Goal: Information Seeking & Learning: Learn about a topic

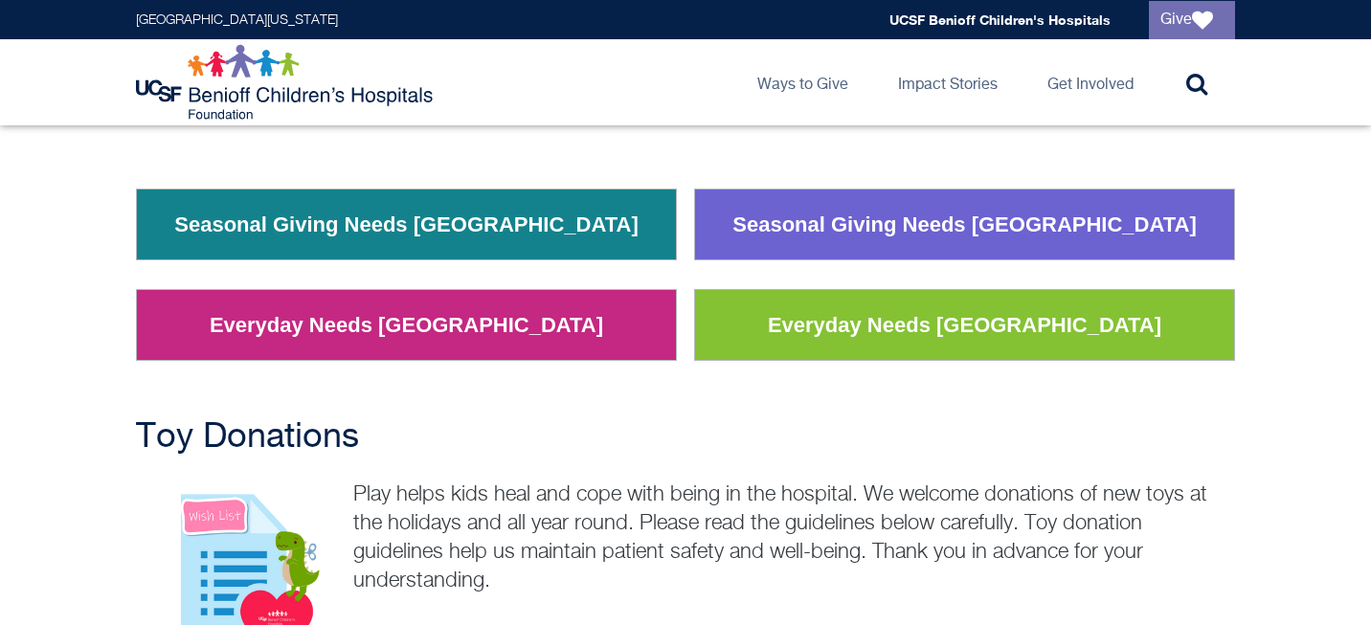
scroll to position [288, 0]
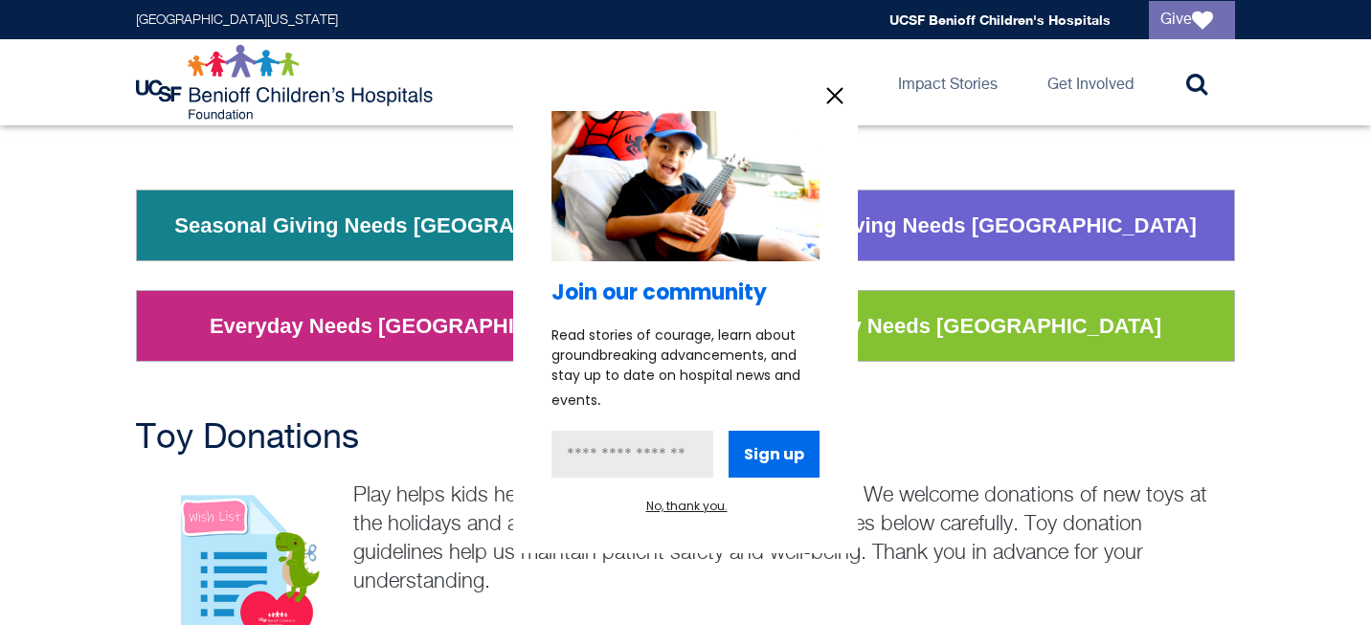
click at [332, 333] on div at bounding box center [685, 312] width 1371 height 625
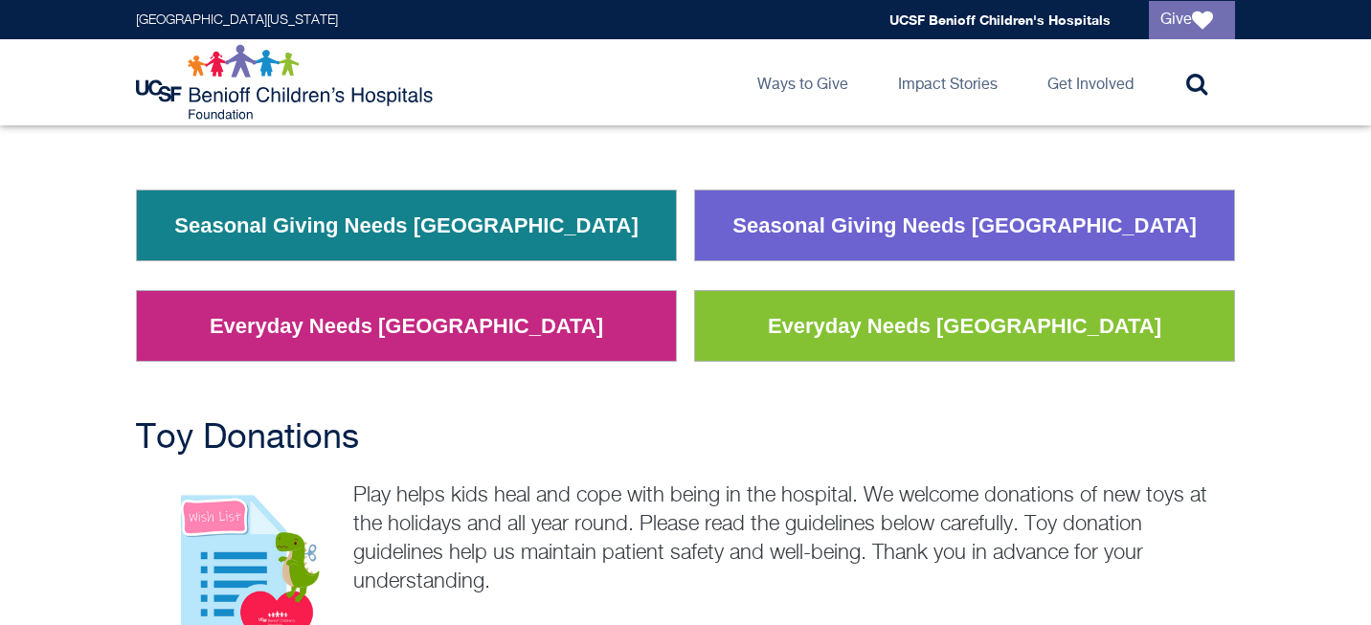
click at [379, 320] on link "Everyday Needs [GEOGRAPHIC_DATA]" at bounding box center [406, 327] width 422 height 50
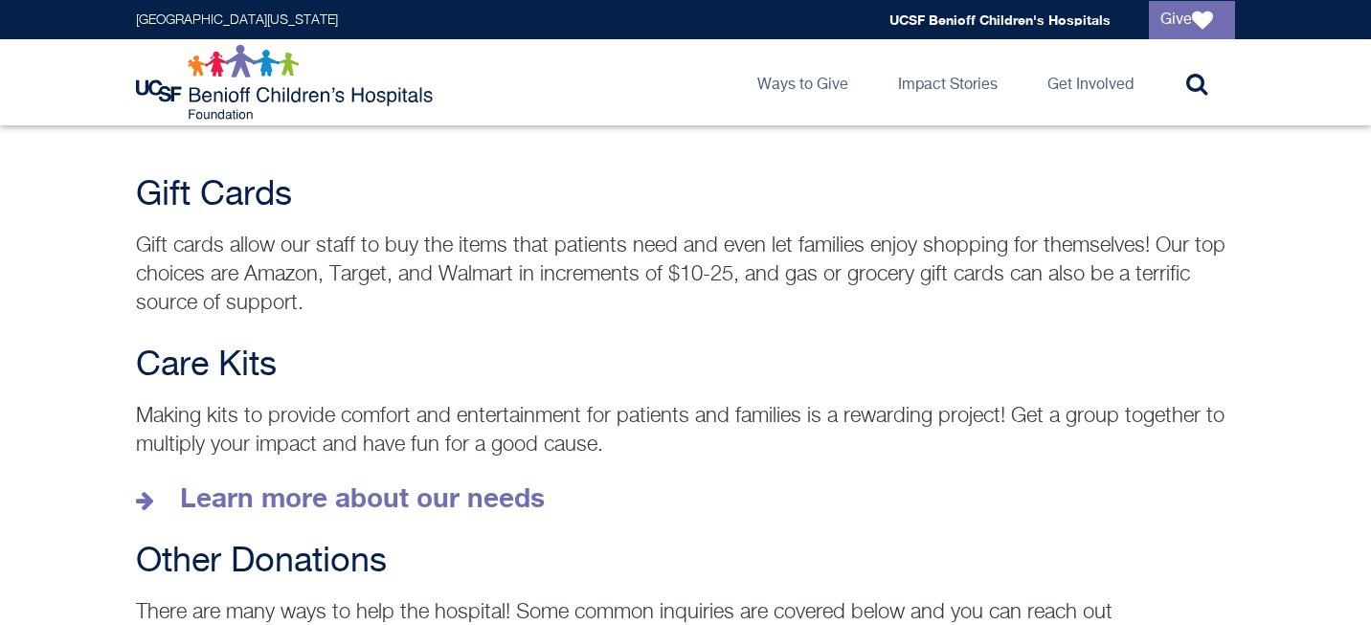
scroll to position [2567, 0]
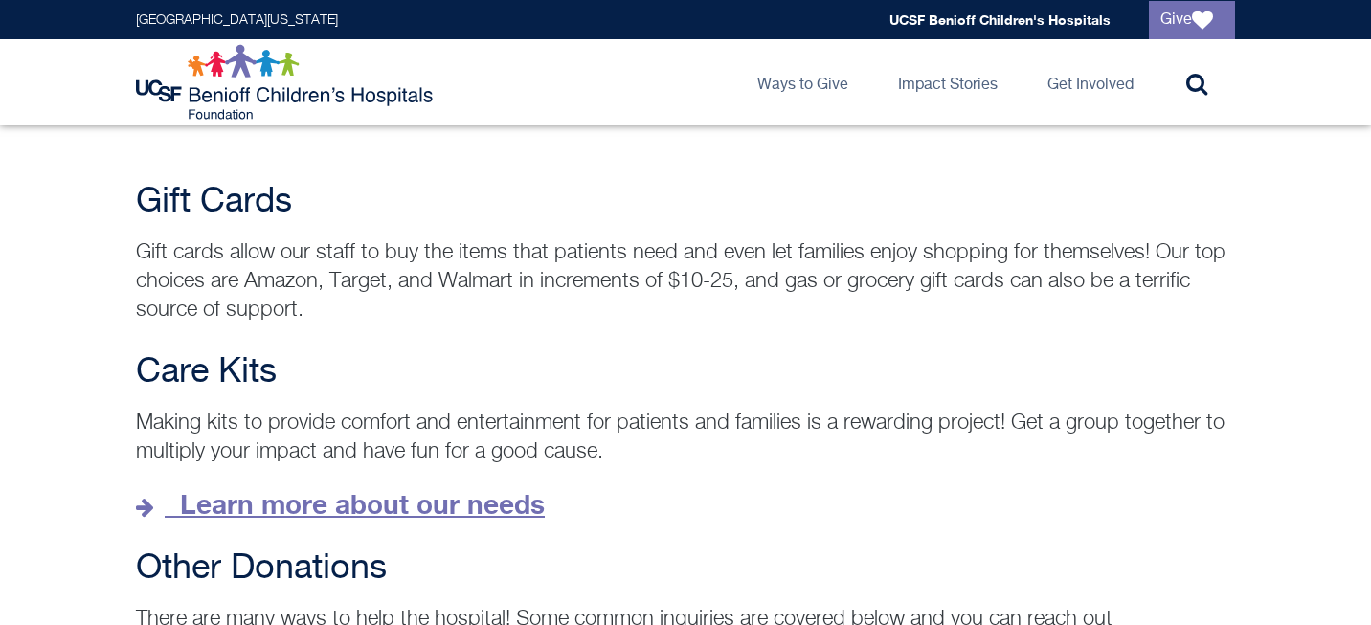
click at [476, 488] on strong "Learn more about our needs" at bounding box center [362, 504] width 365 height 32
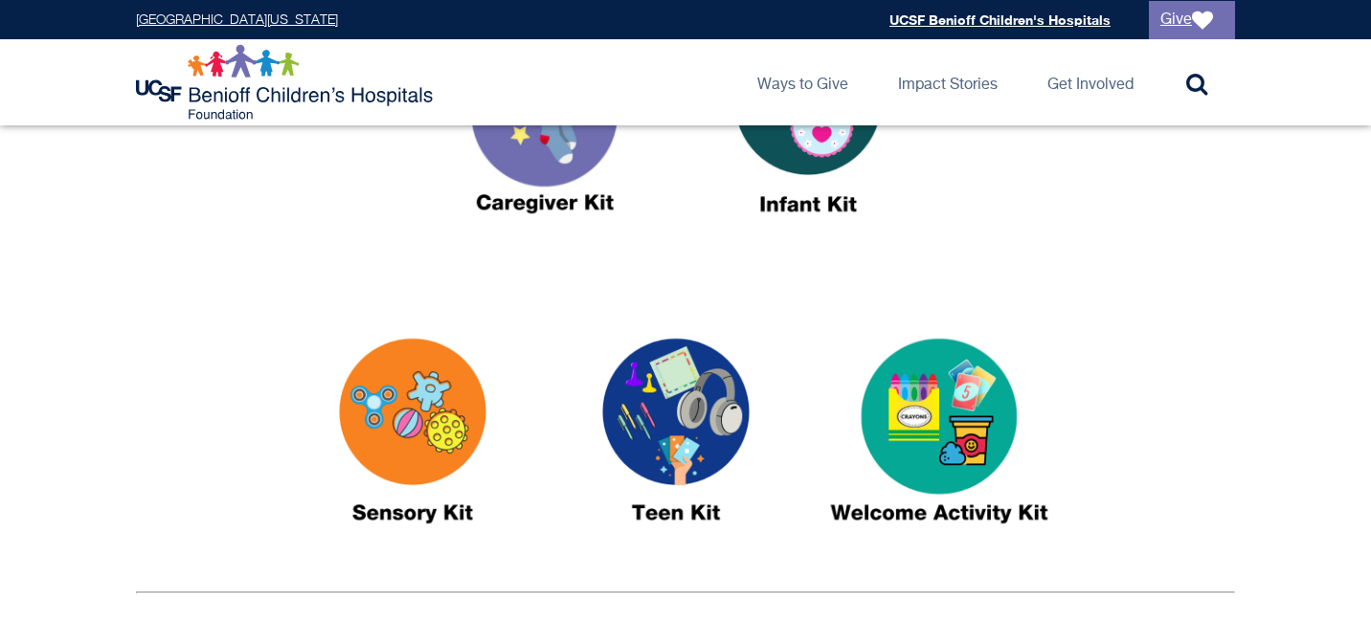
scroll to position [837, 0]
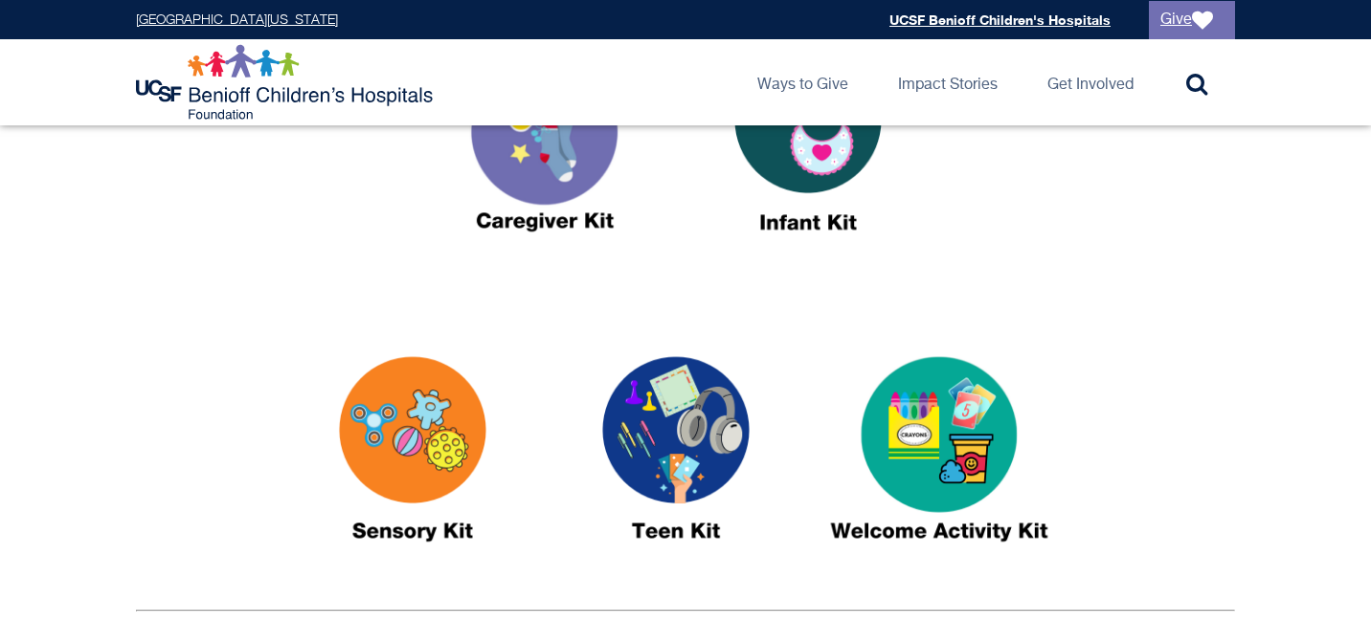
click at [700, 433] on img at bounding box center [675, 458] width 239 height 276
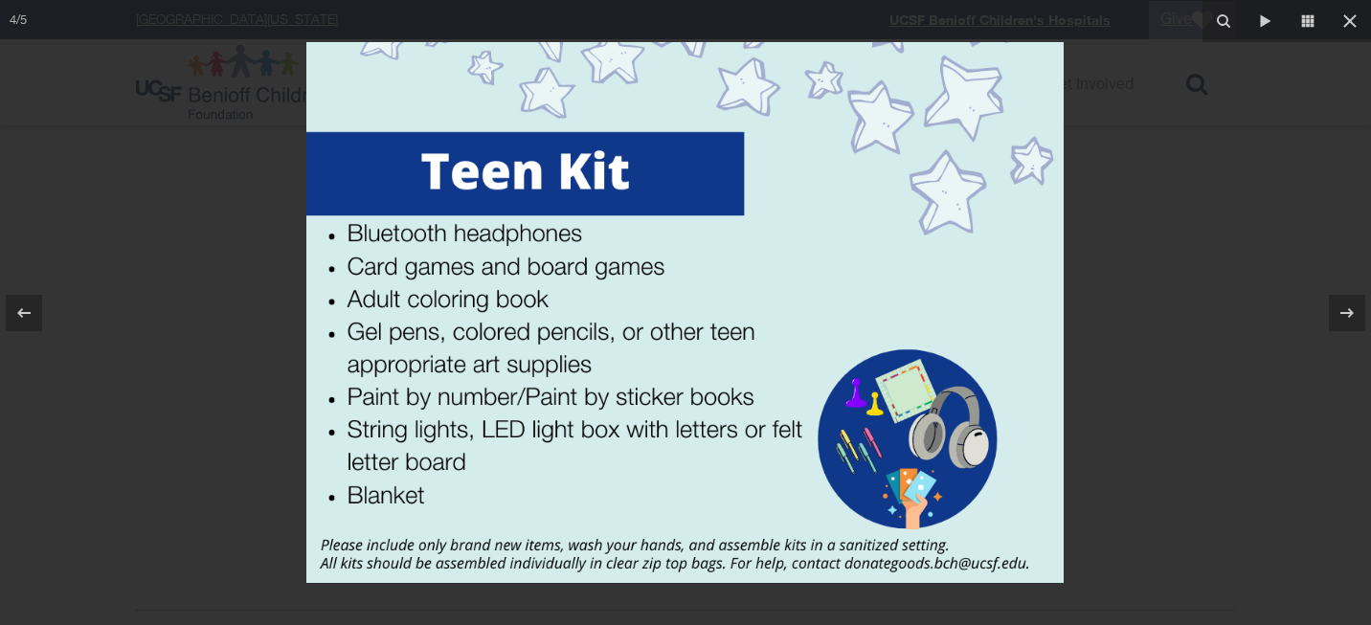
click at [155, 346] on div at bounding box center [685, 312] width 1371 height 625
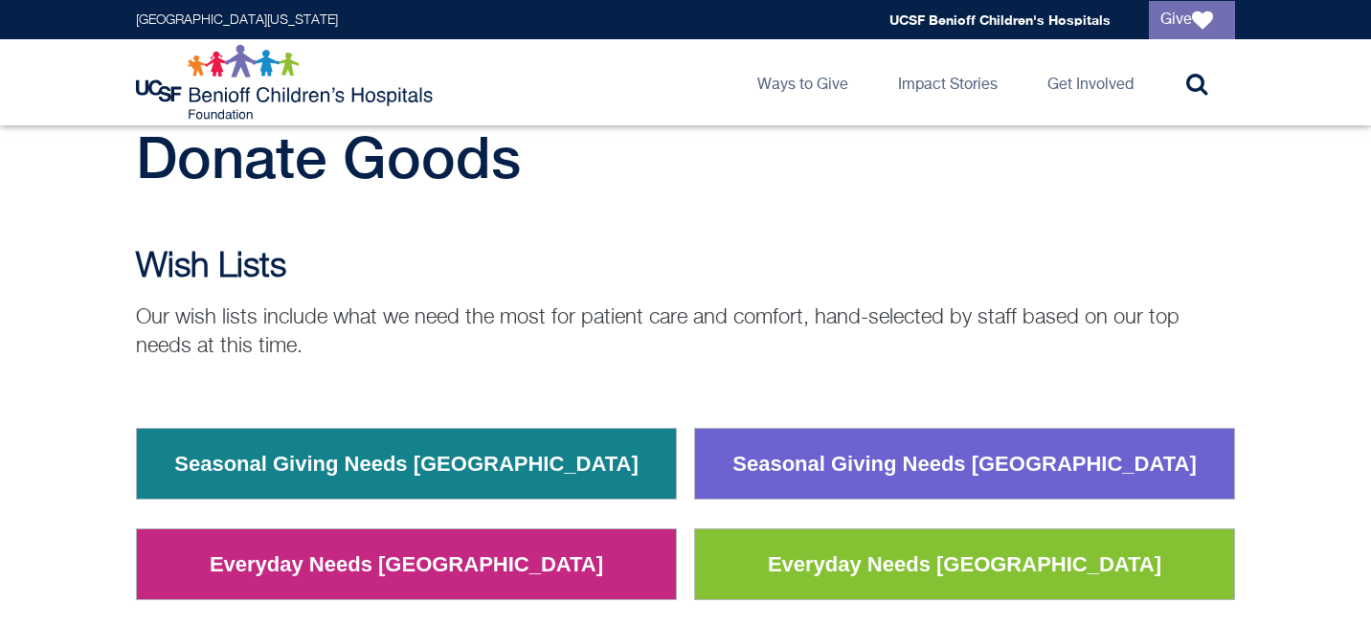
scroll to position [201, 0]
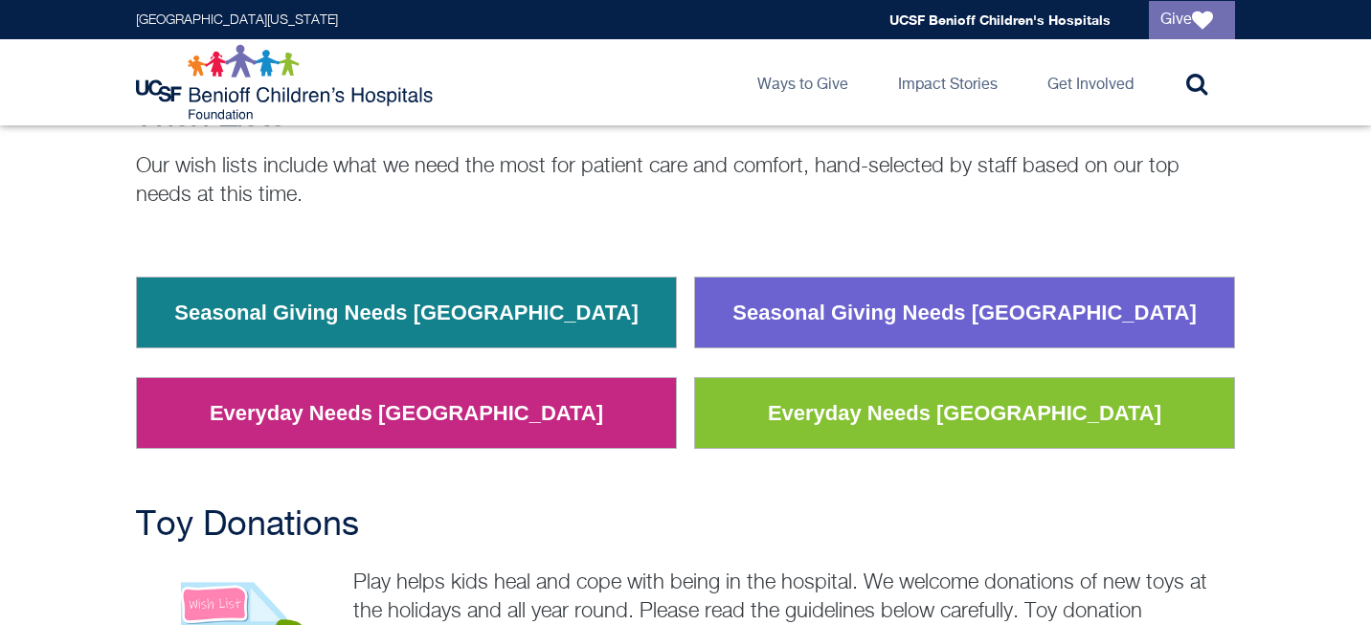
click at [436, 326] on link "Seasonal Giving Needs [GEOGRAPHIC_DATA]" at bounding box center [406, 313] width 493 height 50
